Goal: Task Accomplishment & Management: Manage account settings

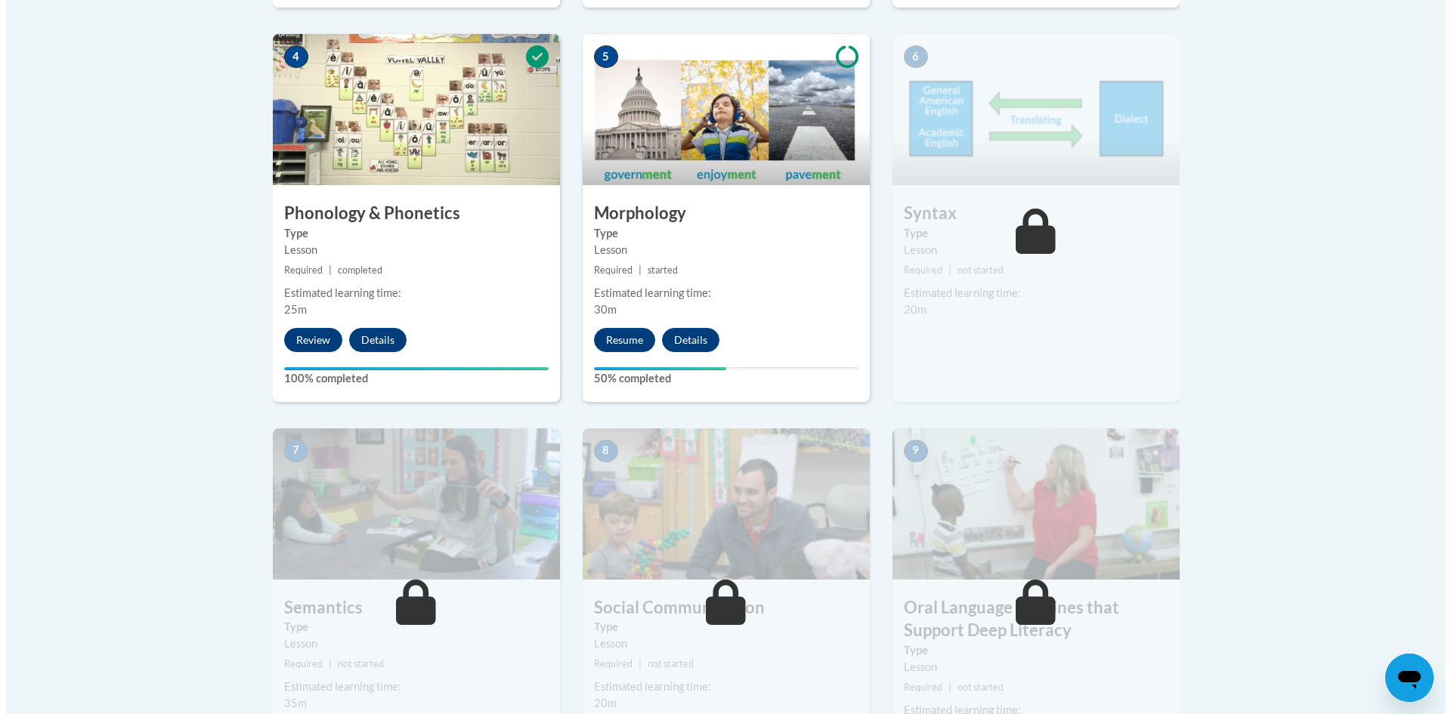
scroll to position [913, 0]
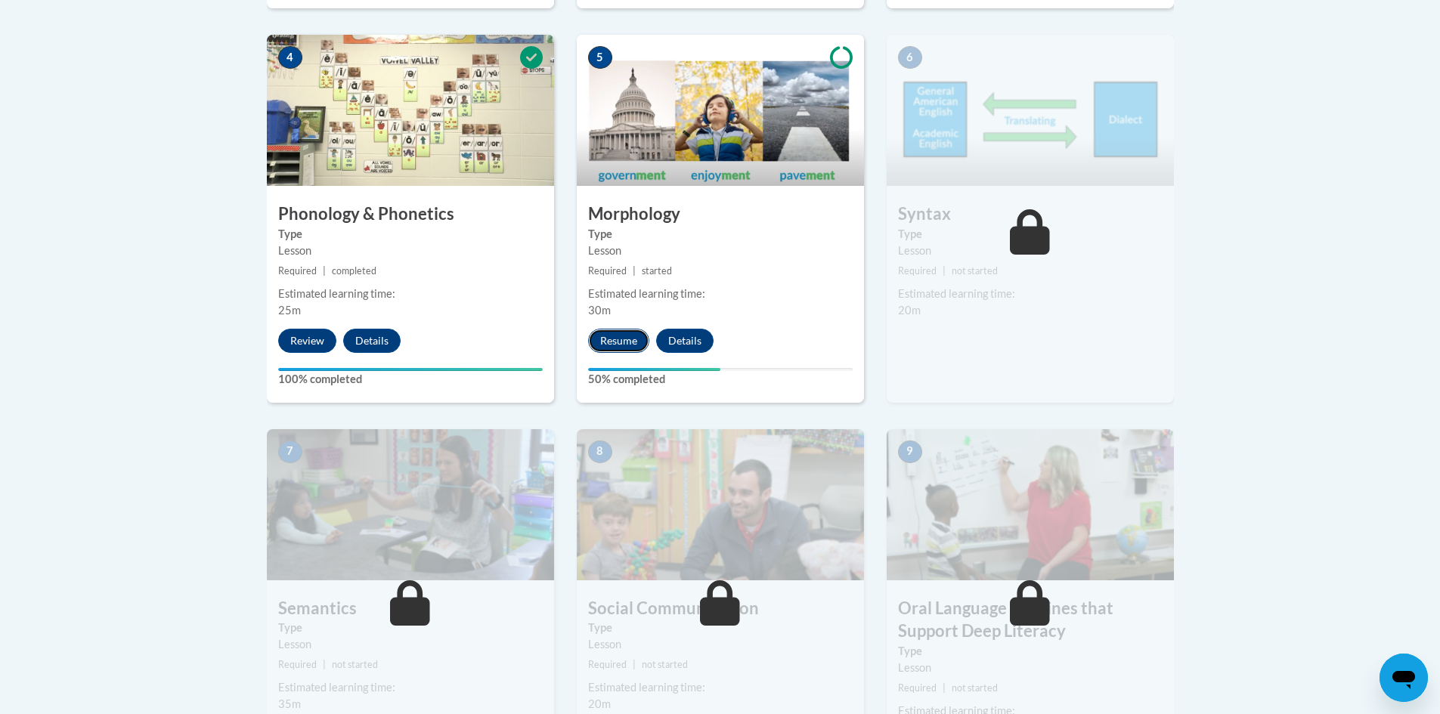
click at [605, 346] on button "Resume" at bounding box center [618, 341] width 61 height 24
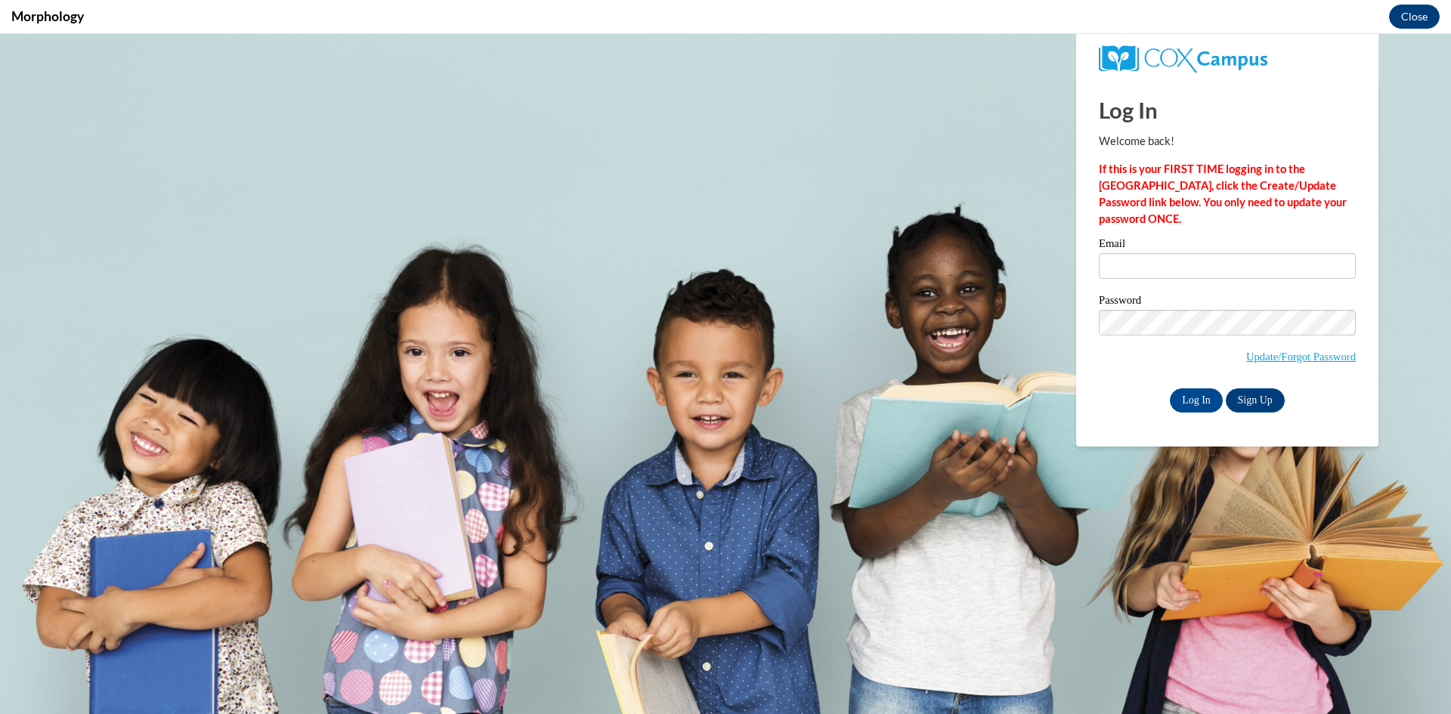
scroll to position [0, 0]
click at [1172, 274] on input "Email" at bounding box center [1227, 266] width 257 height 26
type input "[EMAIL_ADDRESS][DOMAIN_NAME]"
click at [1201, 407] on input "Log In" at bounding box center [1196, 401] width 53 height 24
